Goal: Find specific page/section: Find specific page/section

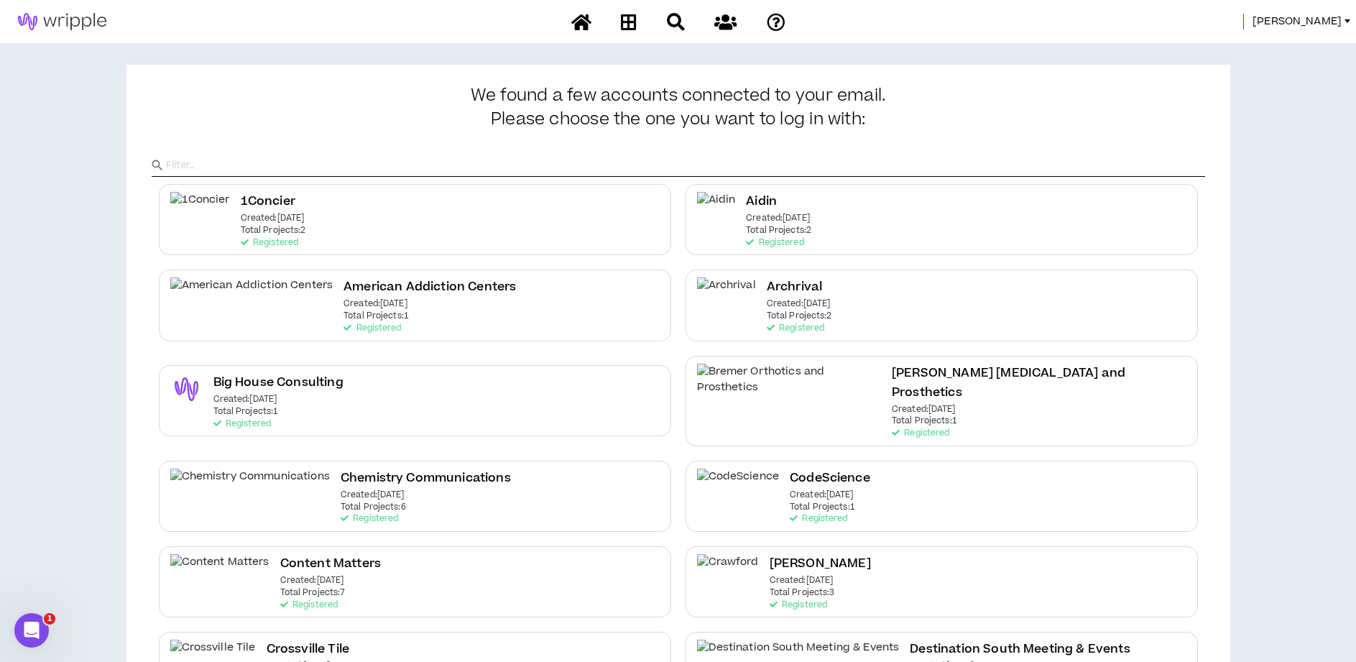
drag, startPoint x: 1339, startPoint y: 12, endPoint x: 1333, endPoint y: 18, distance: 7.6
click at [1339, 12] on div "[PERSON_NAME]" at bounding box center [678, 21] width 1356 height 43
click at [1330, 21] on span "[PERSON_NAME]" at bounding box center [1297, 22] width 89 height 16
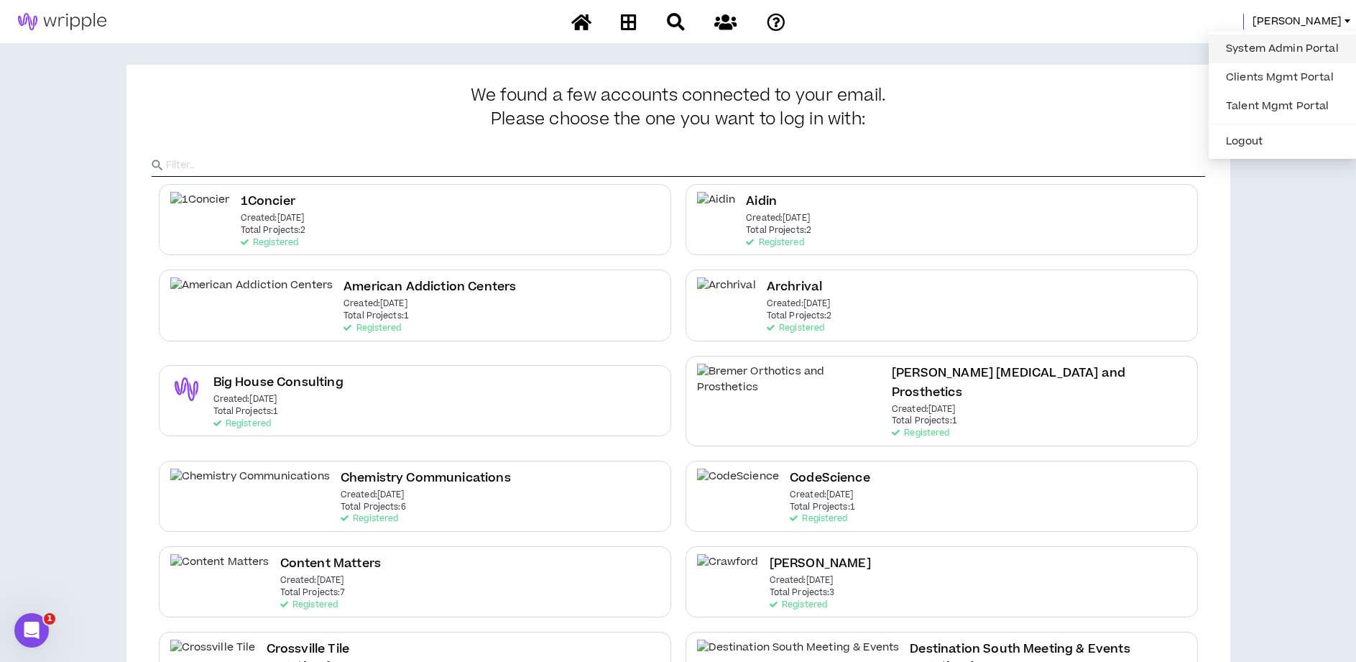
click at [1280, 45] on link "System Admin Portal" at bounding box center [1283, 49] width 130 height 22
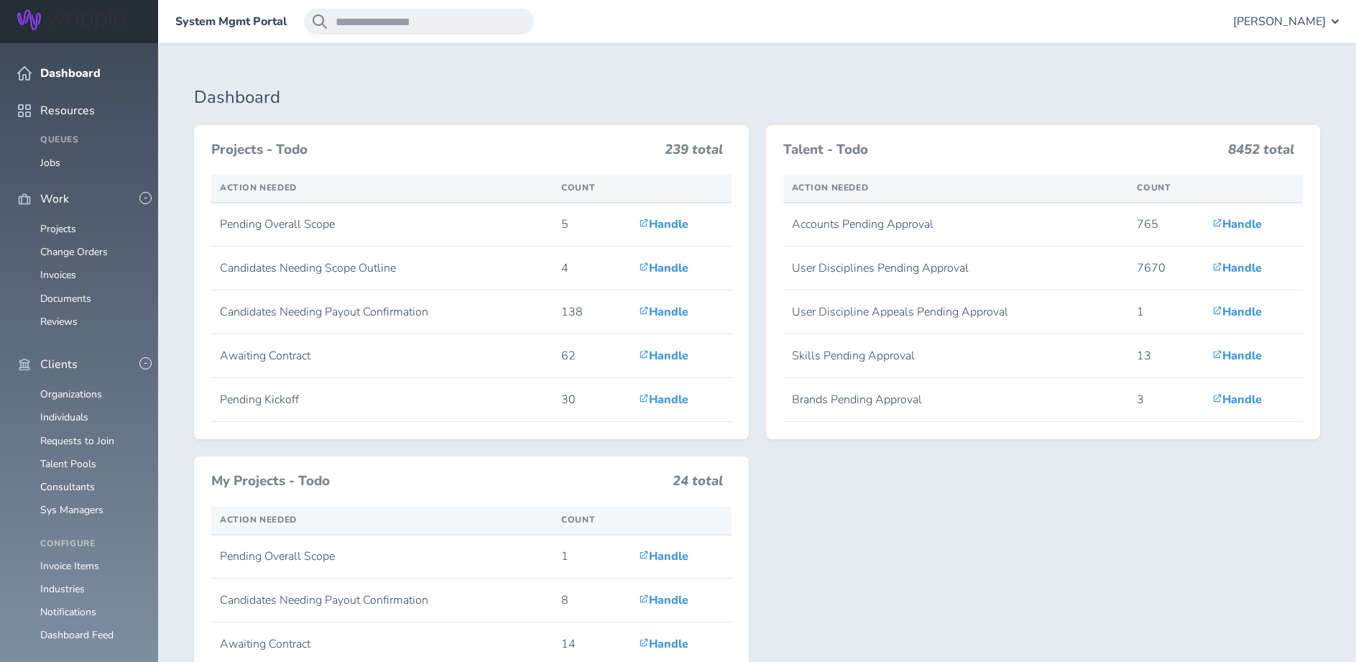
scroll to position [383, 0]
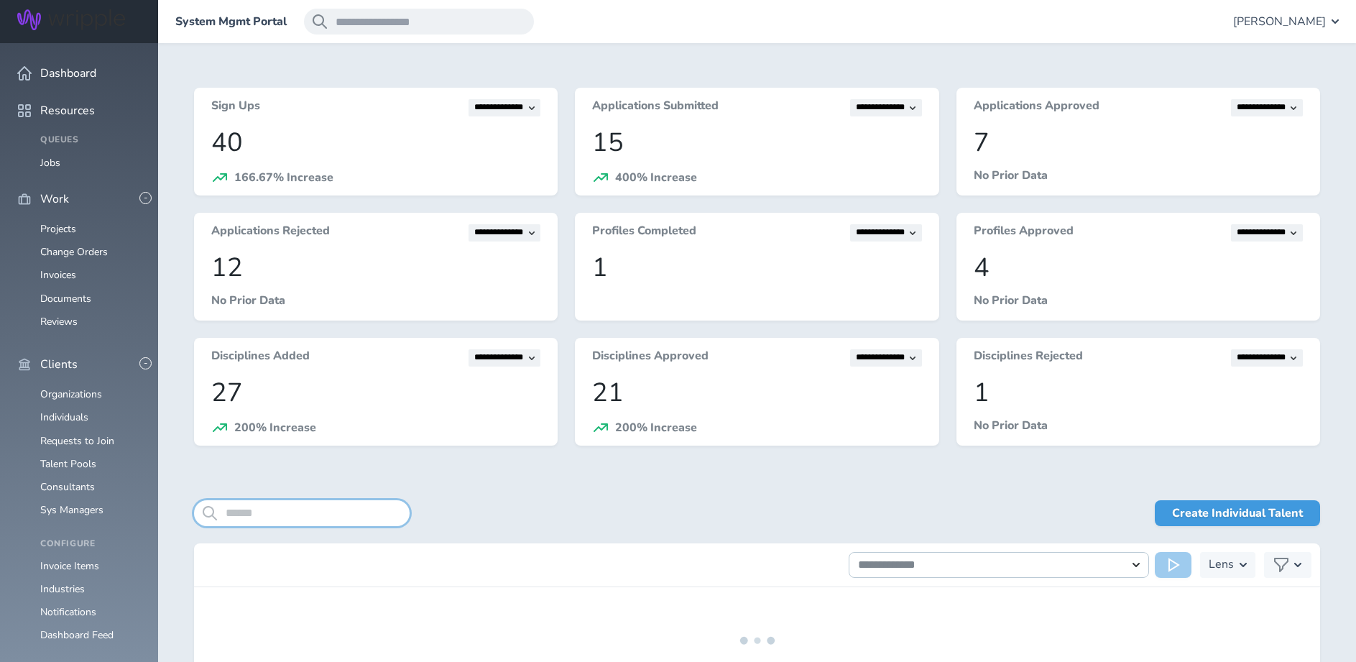
click at [284, 508] on input "search" at bounding box center [302, 513] width 216 height 26
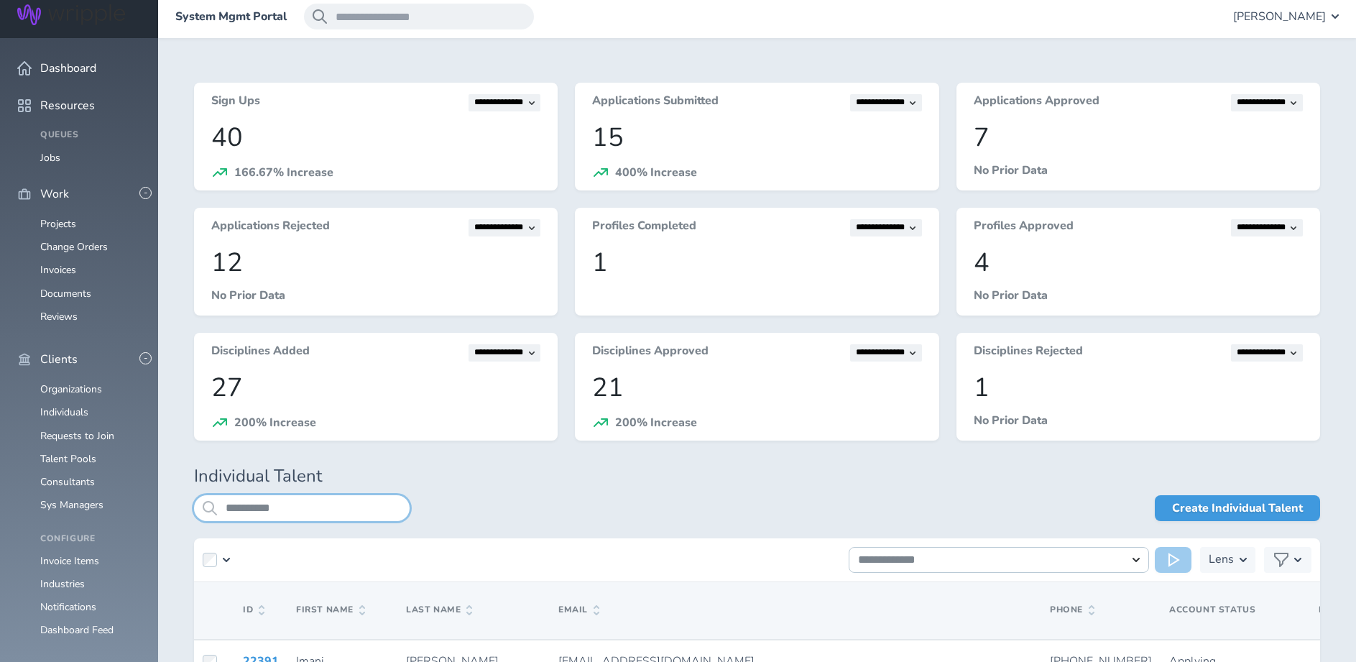
type input "**********"
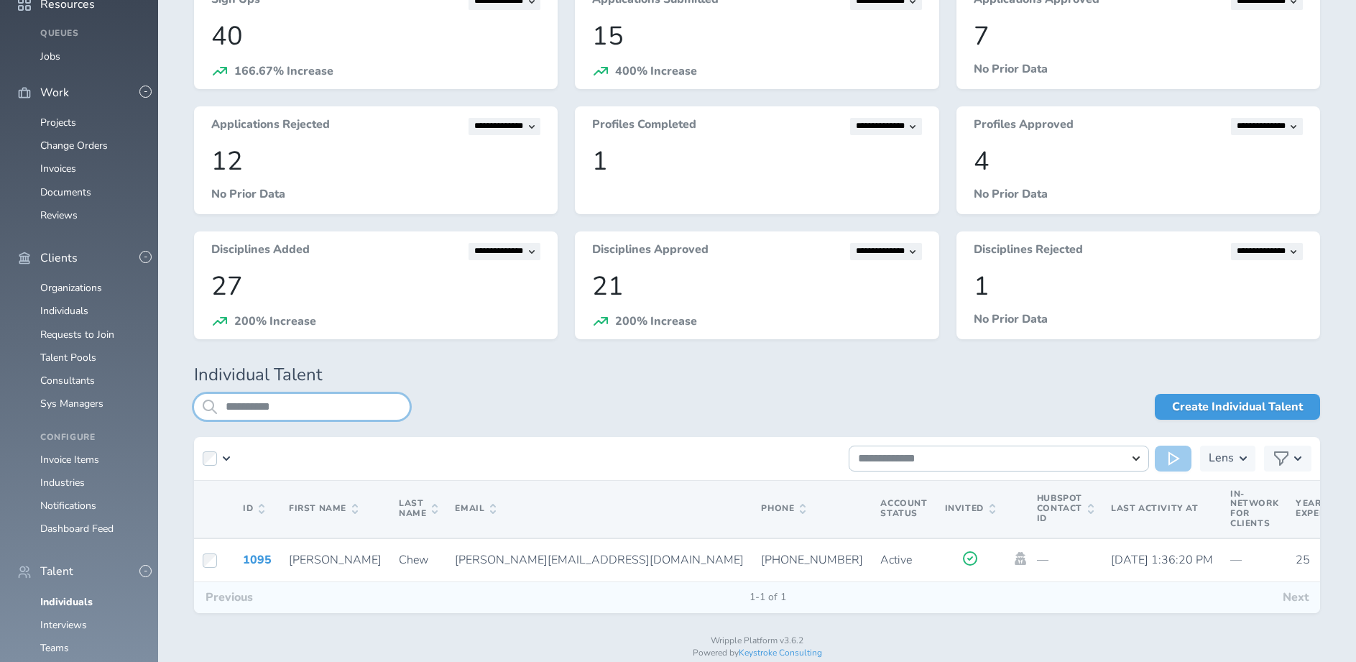
scroll to position [129, 0]
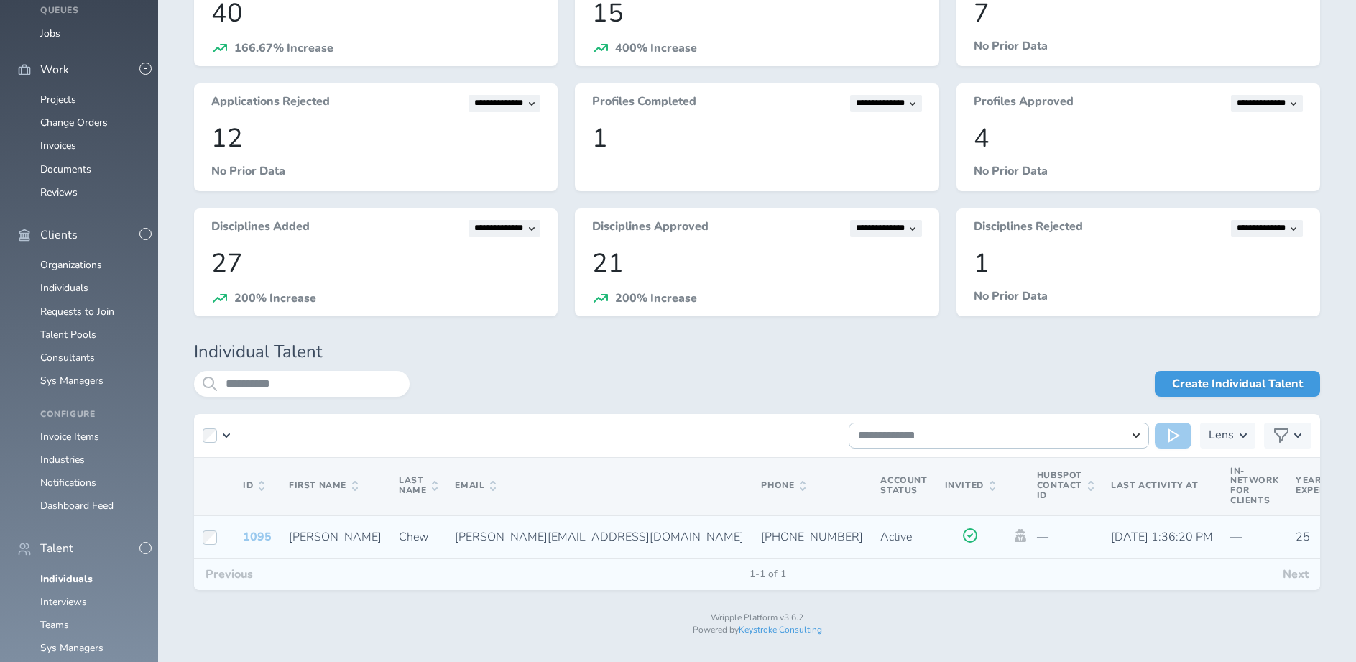
click at [256, 534] on link "1095" at bounding box center [257, 537] width 29 height 16
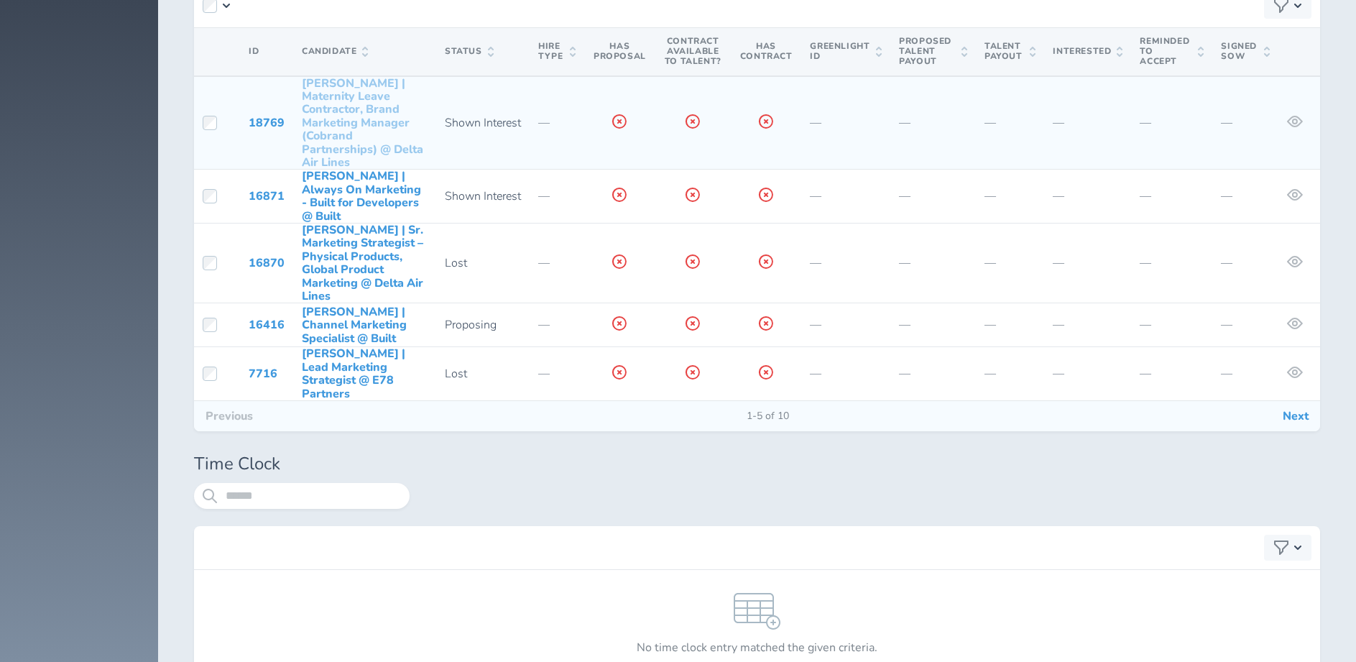
scroll to position [5965, 0]
click at [267, 125] on link "18769" at bounding box center [267, 124] width 36 height 16
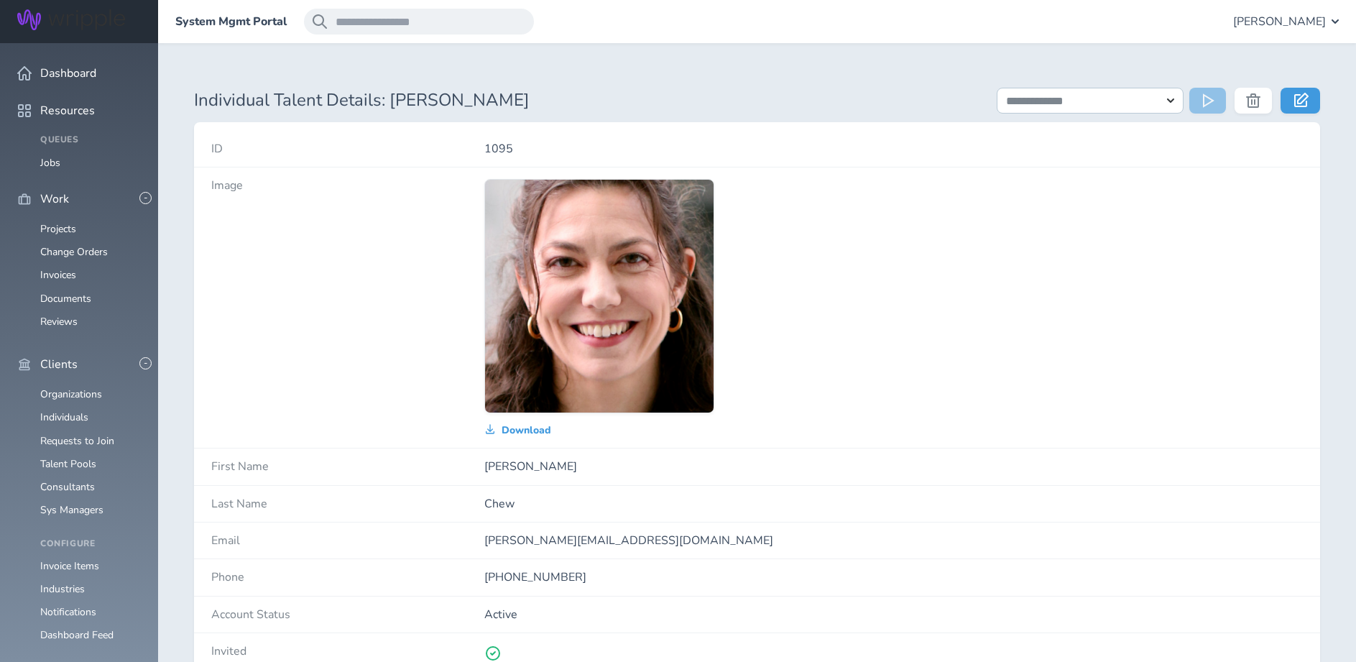
scroll to position [111, 0]
click at [78, 387] on link "Organizations" at bounding box center [71, 394] width 62 height 14
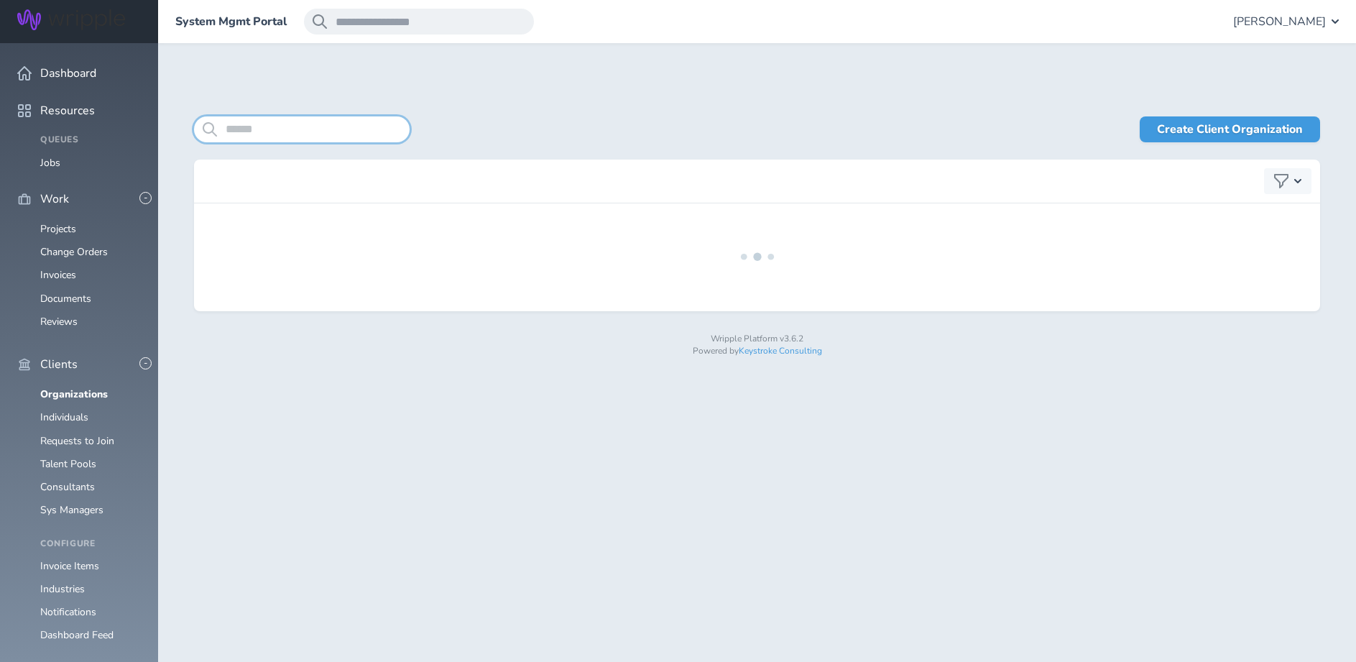
click at [279, 130] on input "search" at bounding box center [302, 129] width 216 height 26
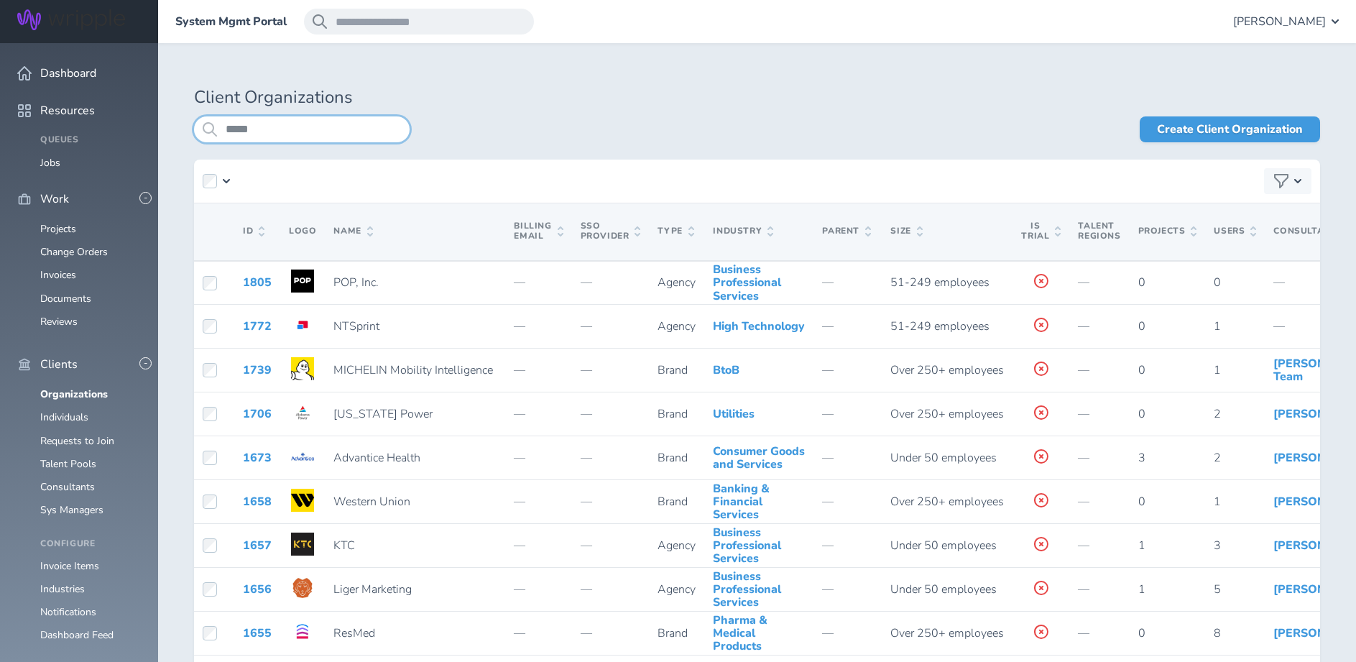
type input "*****"
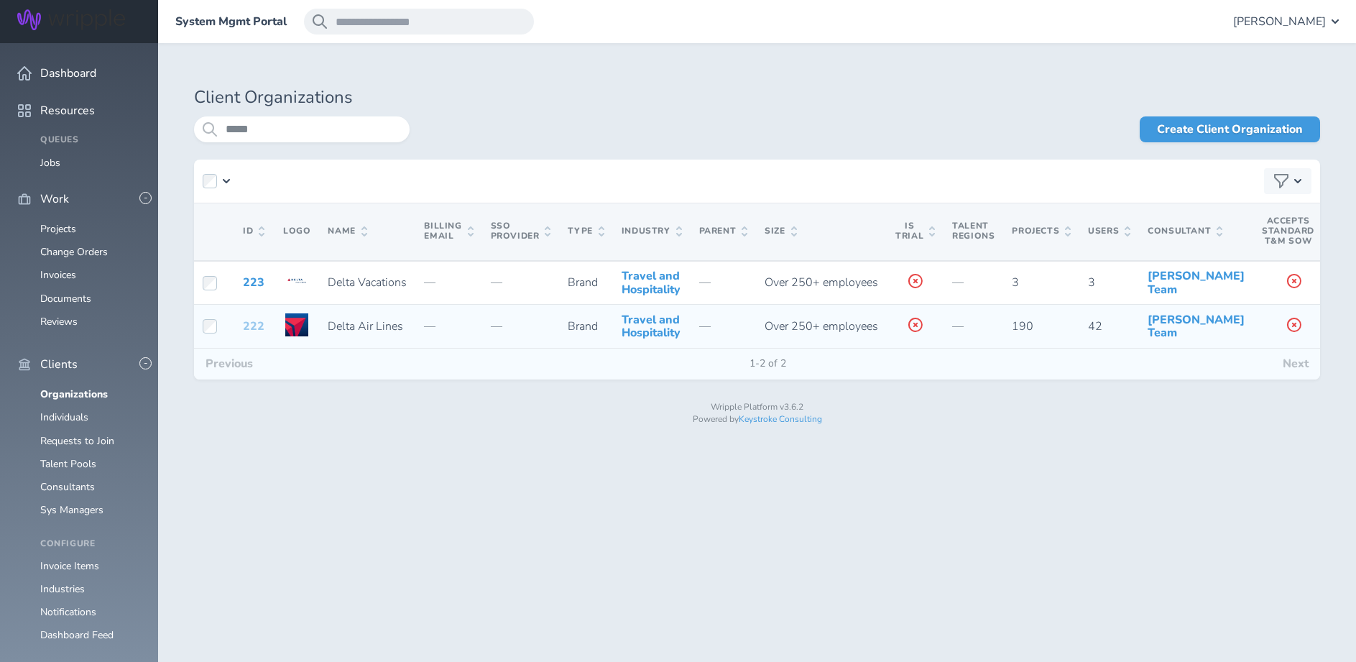
click at [244, 333] on link "222" at bounding box center [254, 326] width 22 height 16
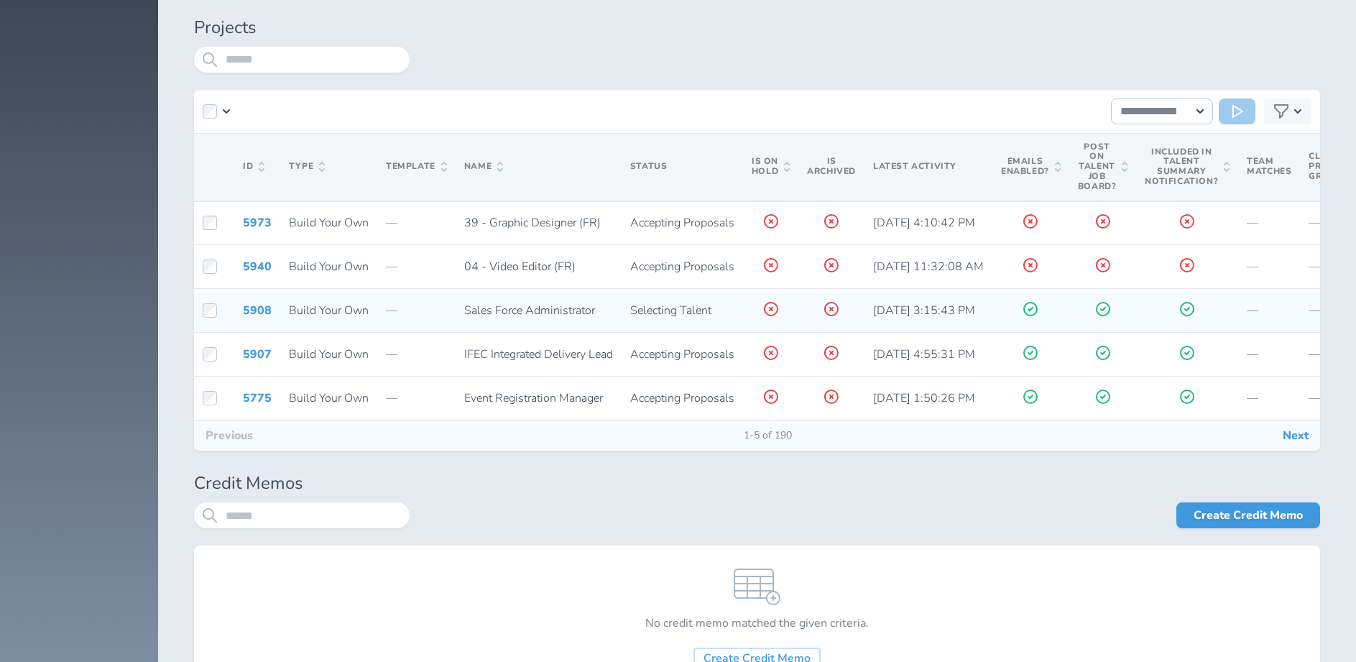
scroll to position [3826, 0]
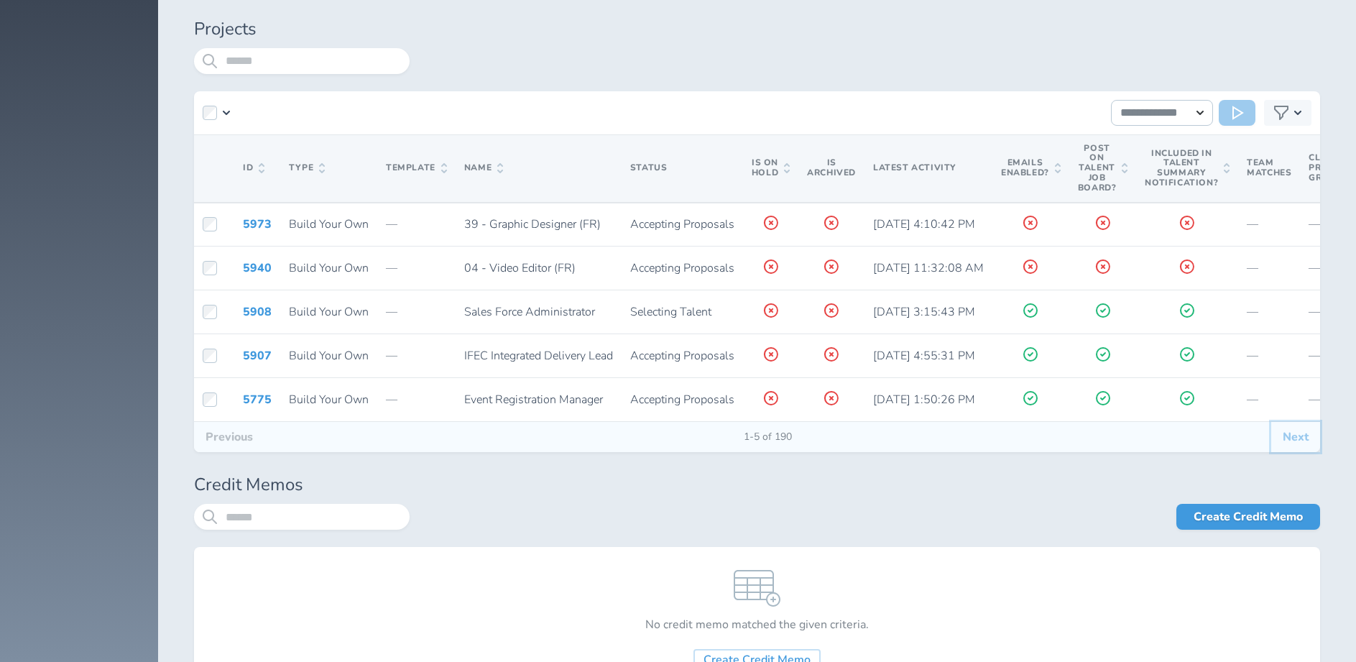
click at [1294, 438] on button "Next" at bounding box center [1296, 437] width 49 height 30
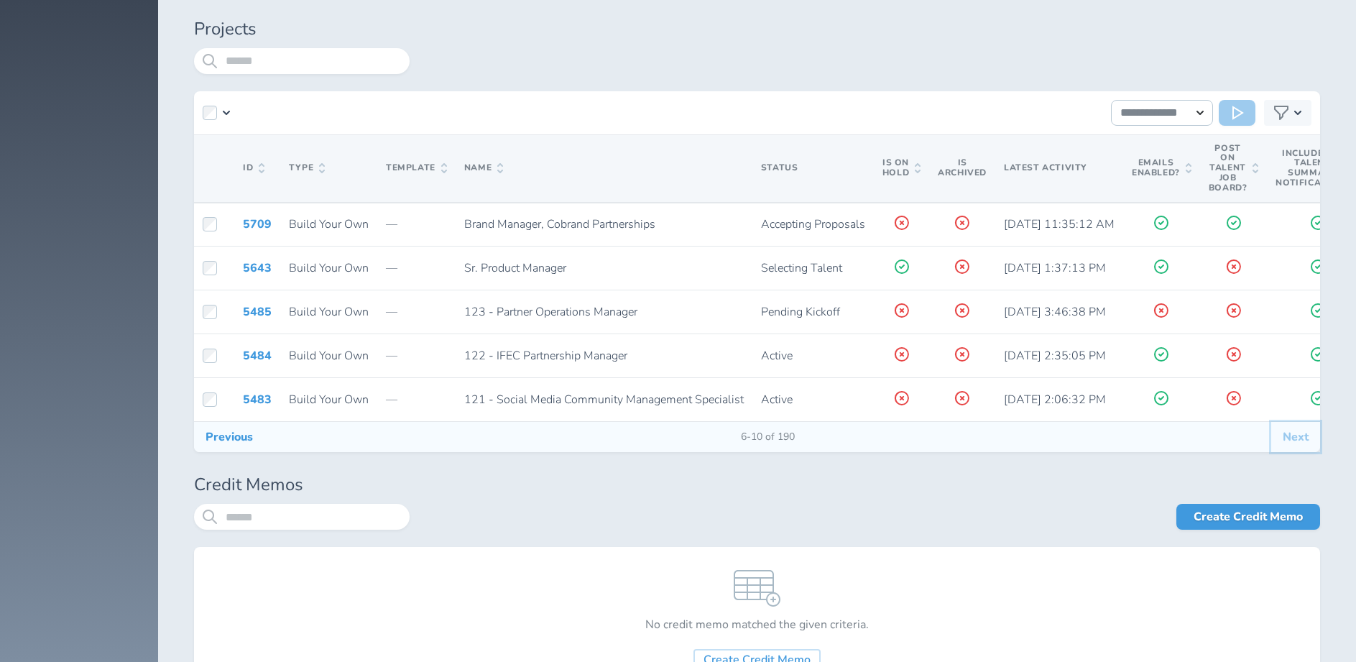
click at [1297, 439] on button "Next" at bounding box center [1296, 437] width 49 height 30
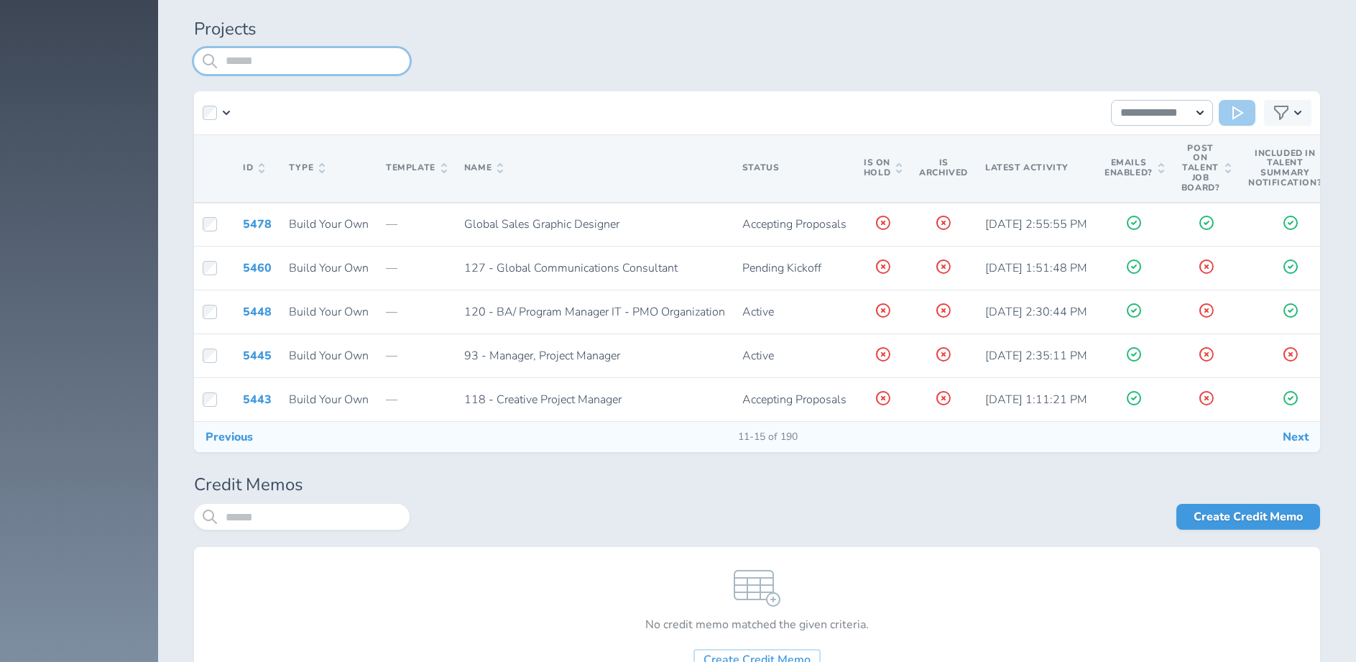
click at [306, 67] on input "search" at bounding box center [302, 61] width 216 height 26
type input "*********"
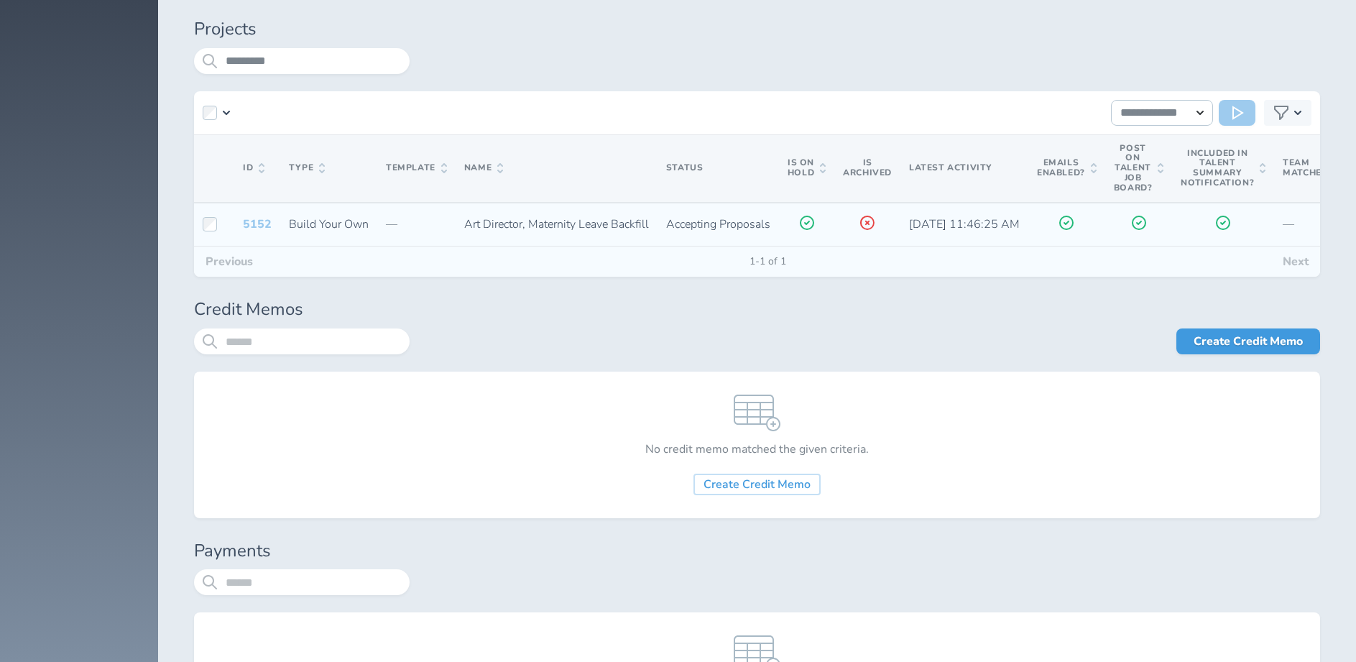
click at [260, 224] on link "5152" at bounding box center [257, 224] width 29 height 16
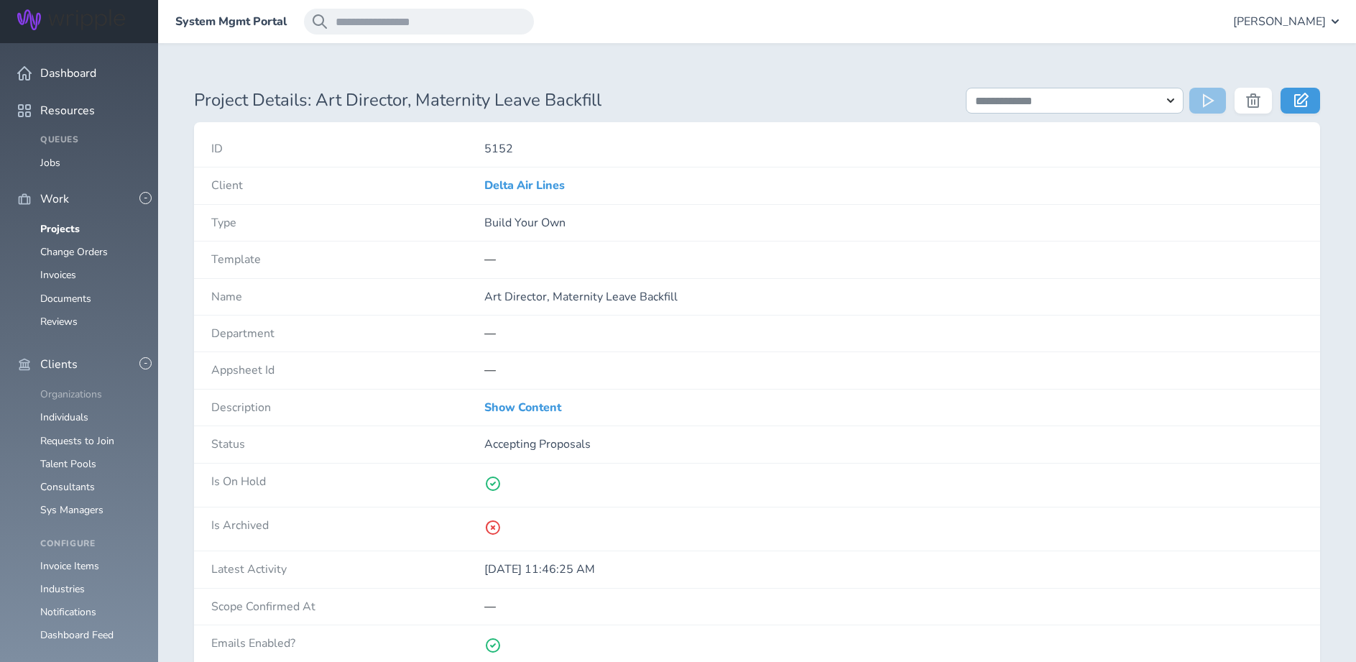
drag, startPoint x: 66, startPoint y: 249, endPoint x: 311, endPoint y: 165, distance: 258.5
click at [66, 387] on link "Organizations" at bounding box center [71, 394] width 62 height 14
